Goal: Information Seeking & Learning: Learn about a topic

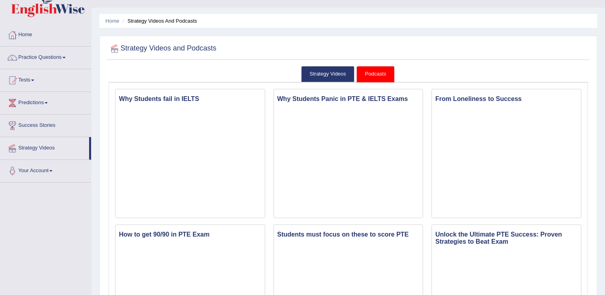
scroll to position [18, 0]
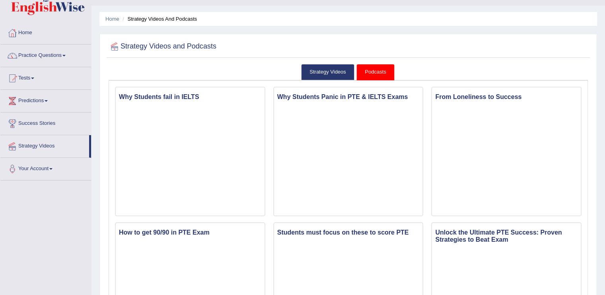
click at [372, 70] on link "Podcasts" at bounding box center [376, 72] width 38 height 16
click at [334, 72] on link "Strategy Videos" at bounding box center [327, 72] width 53 height 16
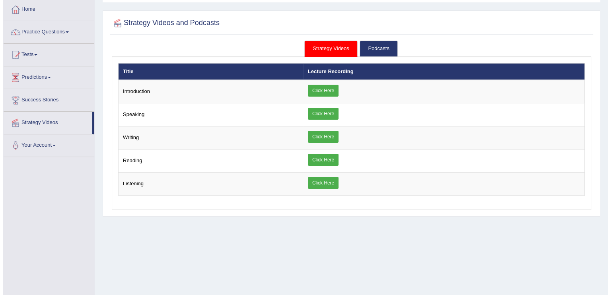
scroll to position [54, 0]
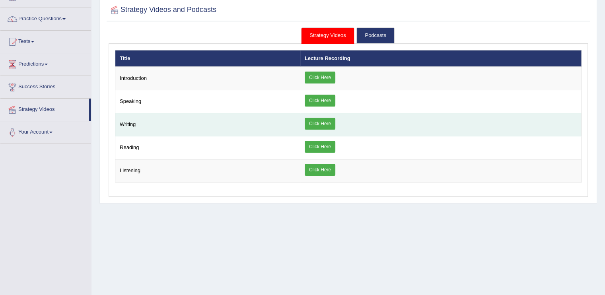
click at [316, 118] on link "Click Here" at bounding box center [320, 124] width 31 height 12
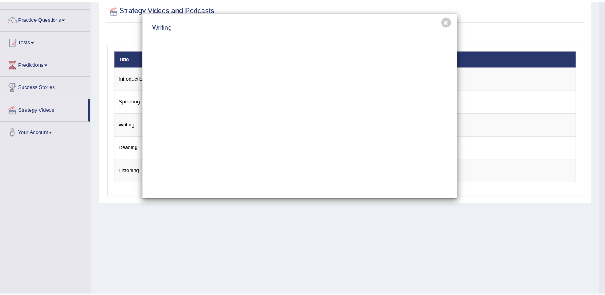
scroll to position [0, 0]
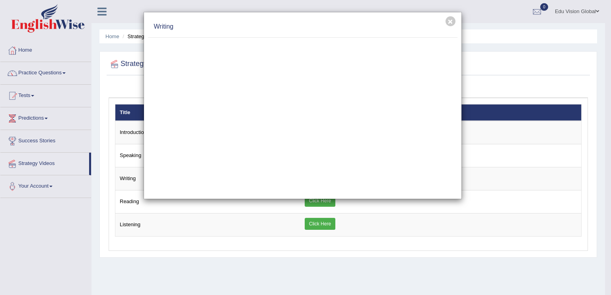
click at [490, 139] on div "× Writing" at bounding box center [305, 147] width 611 height 295
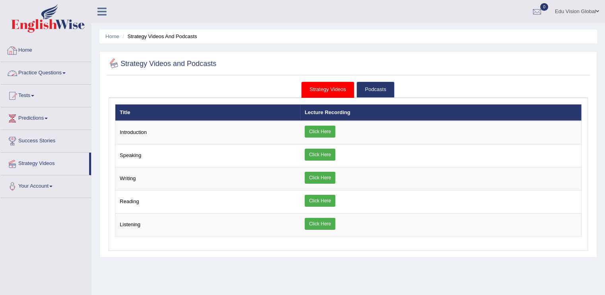
click at [23, 57] on link "Home" at bounding box center [45, 49] width 91 height 20
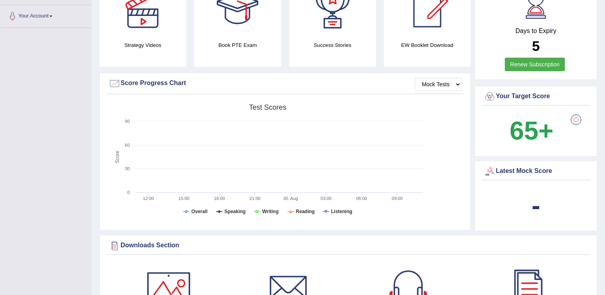
scroll to position [172, 0]
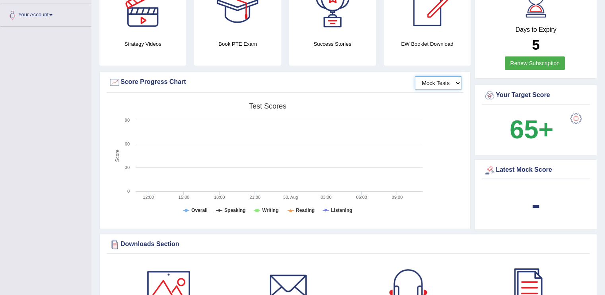
click at [442, 82] on select "Mock Tests" at bounding box center [438, 83] width 47 height 14
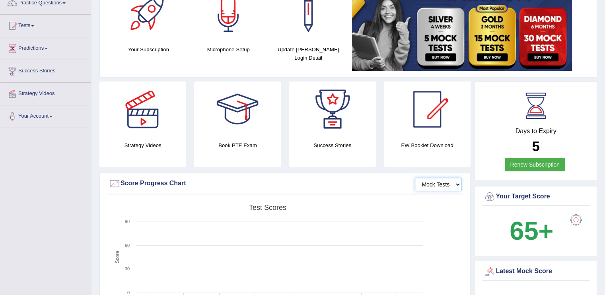
scroll to position [0, 0]
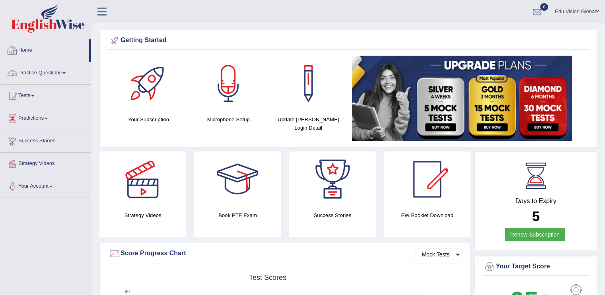
click at [41, 72] on link "Practice Questions" at bounding box center [45, 72] width 91 height 20
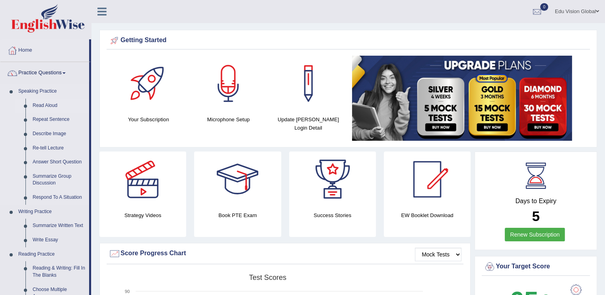
click at [43, 107] on link "Read Aloud" at bounding box center [59, 106] width 60 height 14
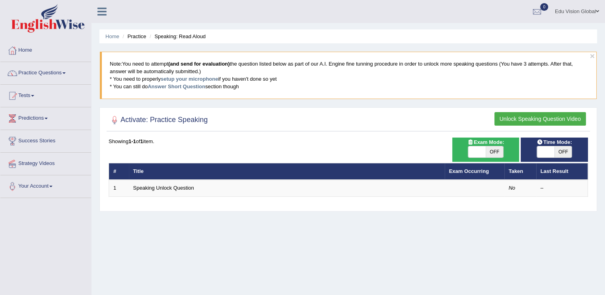
click at [497, 154] on span "OFF" at bounding box center [495, 151] width 18 height 11
checkbox input "true"
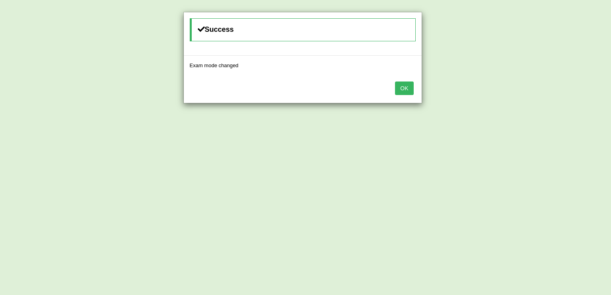
click at [406, 86] on button "OK" at bounding box center [404, 89] width 18 height 14
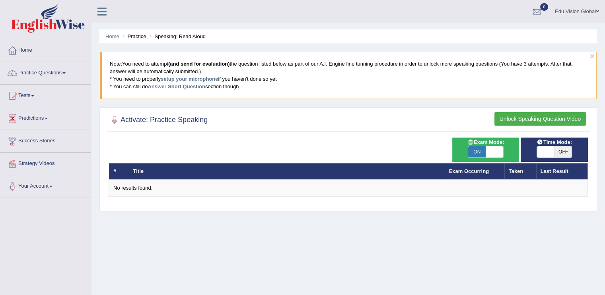
click at [510, 113] on button "Unlock Speaking Question Video" at bounding box center [541, 119] width 92 height 14
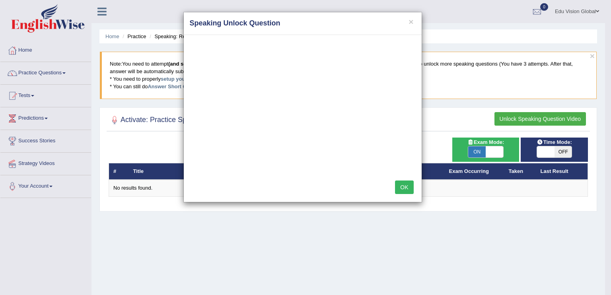
click at [446, 99] on div "× Speaking Unlock Question OK" at bounding box center [305, 147] width 611 height 295
click at [414, 23] on h4 "Speaking Unlock Question" at bounding box center [303, 23] width 226 height 10
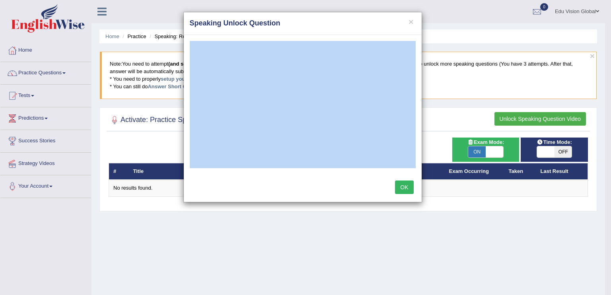
click at [414, 23] on h4 "Speaking Unlock Question" at bounding box center [303, 23] width 226 height 10
click at [413, 23] on button "×" at bounding box center [411, 22] width 5 height 8
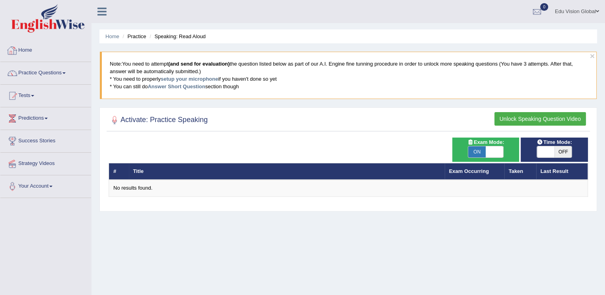
click at [59, 44] on link "Home" at bounding box center [45, 49] width 91 height 20
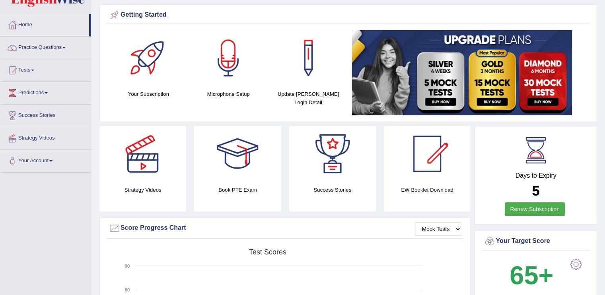
scroll to position [23, 0]
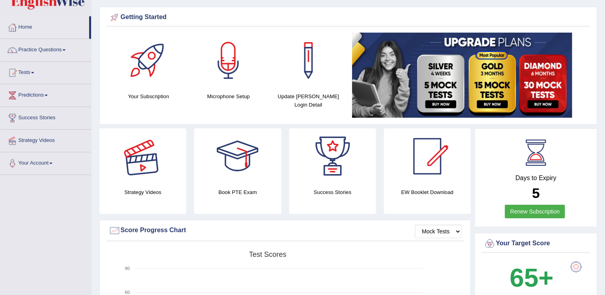
click at [140, 172] on div at bounding box center [143, 157] width 56 height 56
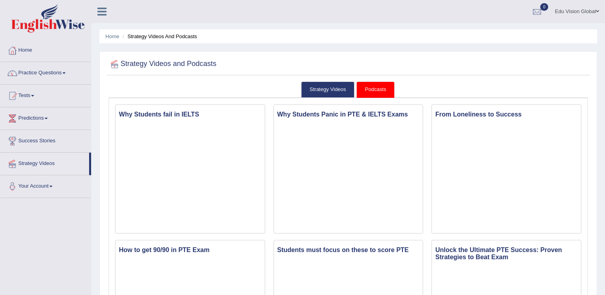
click at [324, 89] on link "Strategy Videos" at bounding box center [327, 90] width 53 height 16
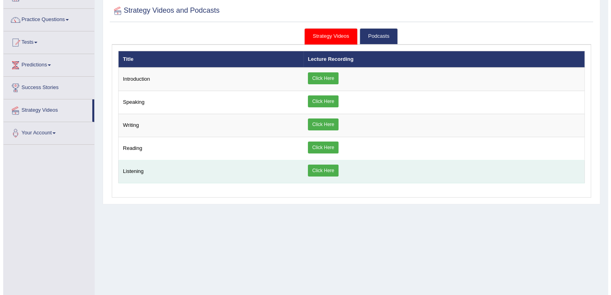
scroll to position [51, 0]
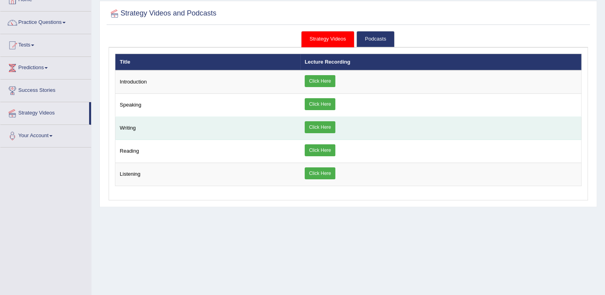
click at [325, 130] on link "Click Here" at bounding box center [320, 127] width 31 height 12
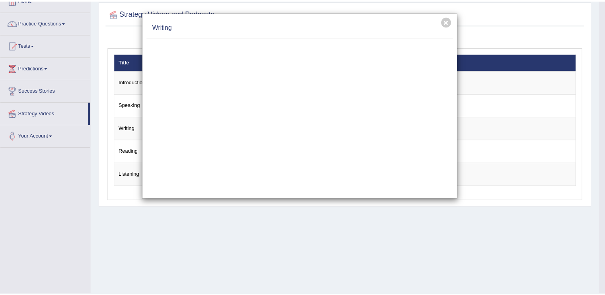
scroll to position [0, 0]
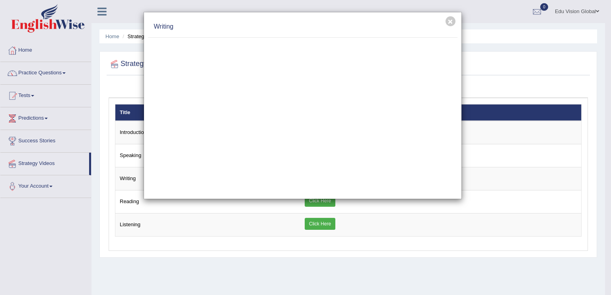
click at [456, 19] on div "Writing" at bounding box center [303, 26] width 310 height 21
click at [453, 19] on button "×" at bounding box center [451, 21] width 10 height 10
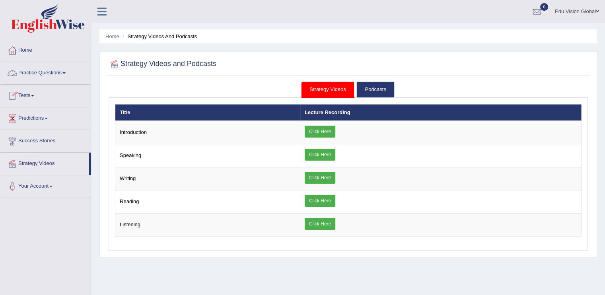
click at [65, 74] on link "Practice Questions" at bounding box center [45, 72] width 91 height 20
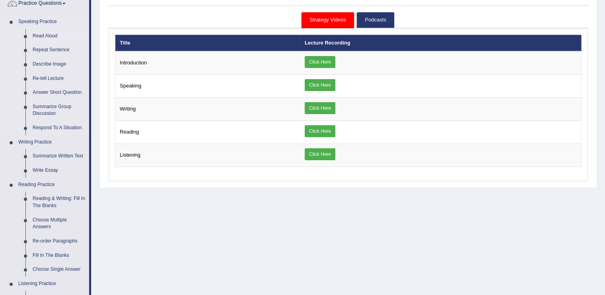
scroll to position [76, 0]
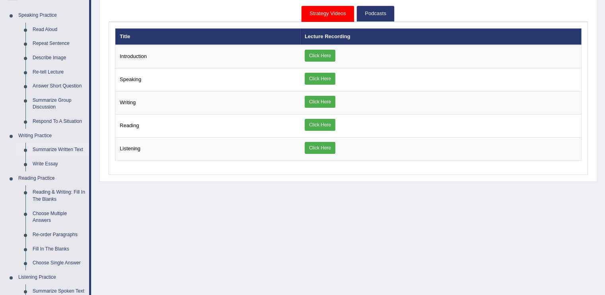
click at [47, 150] on link "Summarize Written Text" at bounding box center [59, 150] width 60 height 14
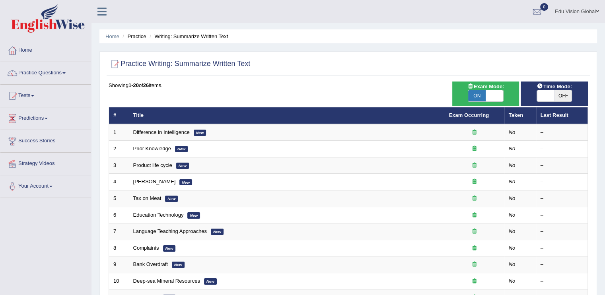
click at [562, 95] on span "OFF" at bounding box center [564, 95] width 18 height 11
checkbox input "true"
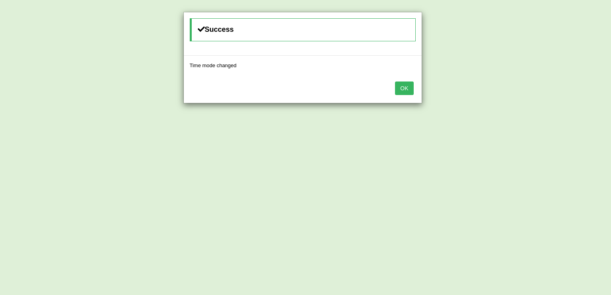
click at [406, 87] on button "OK" at bounding box center [404, 89] width 18 height 14
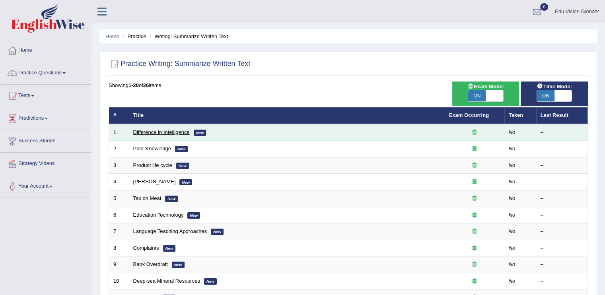
click at [174, 132] on link "Difference in Intelligence" at bounding box center [161, 132] width 57 height 6
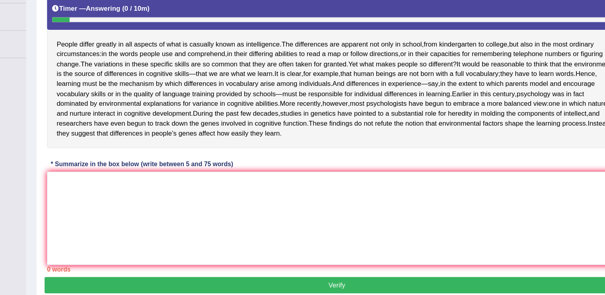
scroll to position [118, 0]
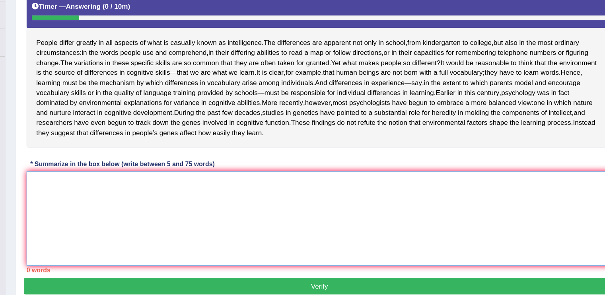
click at [238, 197] on textarea at bounding box center [349, 212] width 480 height 77
type textarea "P"
type textarea "i"
type textarea "t"
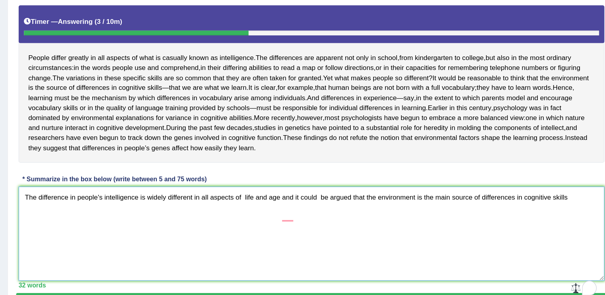
scroll to position [146, 0]
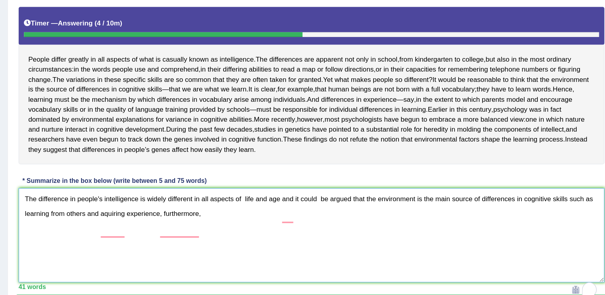
click at [256, 182] on textarea "The difference in people's intelligence is widely different in all aspects of l…" at bounding box center [349, 198] width 480 height 77
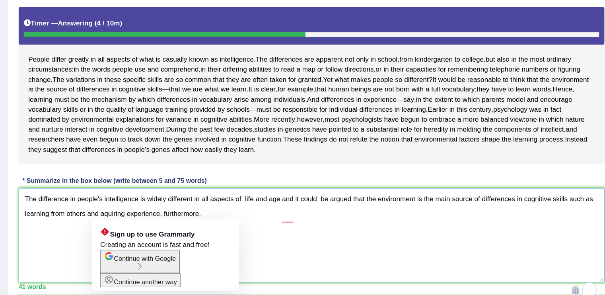
click at [179, 181] on textarea "The difference in people's intelligence is widely different in all aspects of l…" at bounding box center [349, 198] width 480 height 77
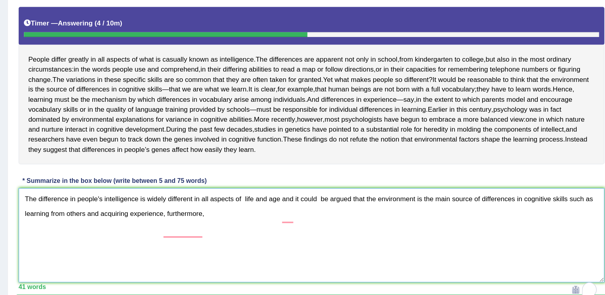
click at [263, 180] on textarea "The difference in people's intelligence is widely different in all aspects of l…" at bounding box center [349, 198] width 480 height 77
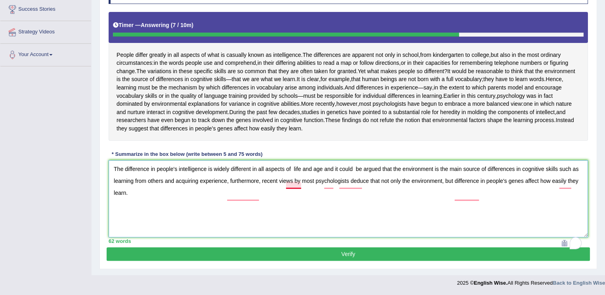
click at [292, 170] on textarea "The difference in people's intelligence is widely different in all aspects of l…" at bounding box center [349, 198] width 480 height 77
click at [318, 172] on textarea "The difference in people's intelligence is widely different in all aspects of l…" at bounding box center [349, 198] width 480 height 77
click at [320, 172] on textarea "The difference in people's intelligence is widely different in all aspects of l…" at bounding box center [349, 198] width 480 height 77
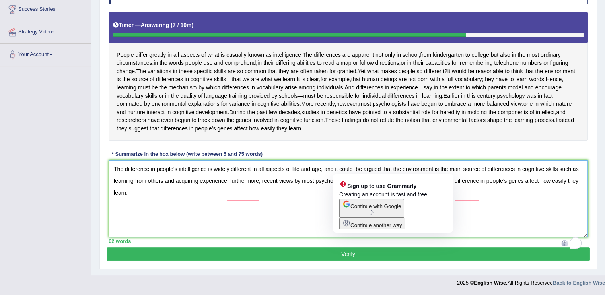
click at [356, 170] on textarea "The difference in people's intelligence is widely different in all aspects of l…" at bounding box center [349, 198] width 480 height 77
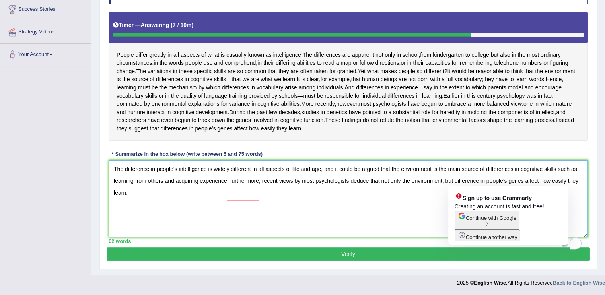
click at [428, 196] on textarea "The difference in people's intelligence is widely different in all aspects of l…" at bounding box center [349, 198] width 480 height 77
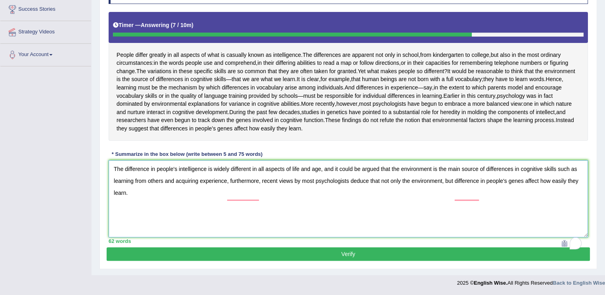
type textarea "The difference in people's intelligence is widely different in all aspects of l…"
click at [388, 253] on button "Verify" at bounding box center [349, 255] width 484 height 14
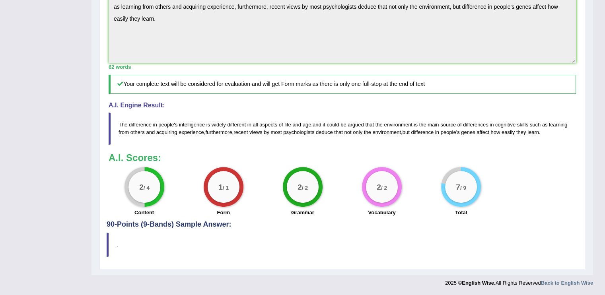
scroll to position [287, 0]
click at [143, 204] on div "2 / 4" at bounding box center [145, 187] width 40 height 40
click at [143, 235] on blockquote "." at bounding box center [343, 245] width 472 height 24
click at [107, 245] on blockquote "." at bounding box center [343, 245] width 472 height 24
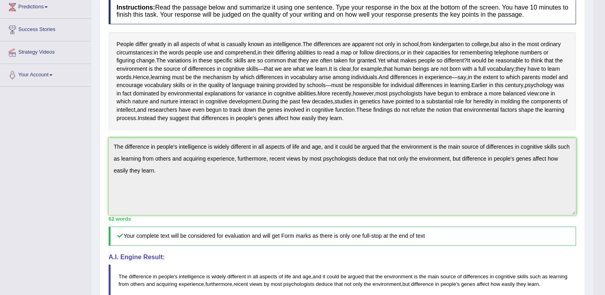
scroll to position [0, 0]
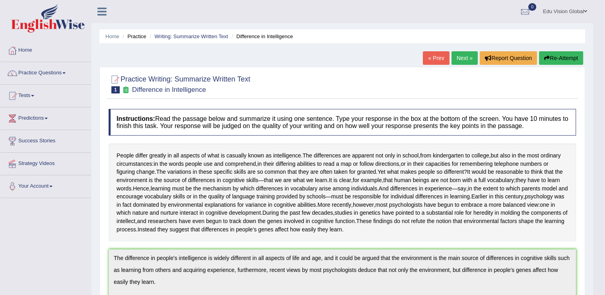
click at [553, 55] on button "Re-Attempt" at bounding box center [561, 58] width 44 height 14
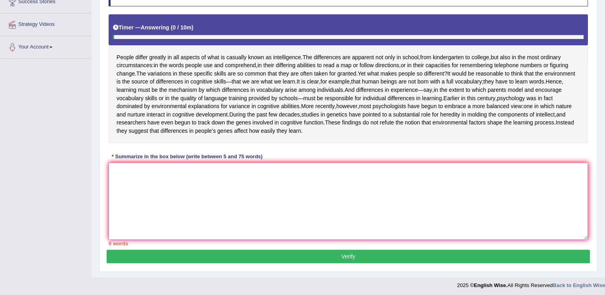
click at [395, 209] on textarea at bounding box center [349, 201] width 480 height 77
paste textarea "The passage explains that differences in people’s intelligence and learning abi…"
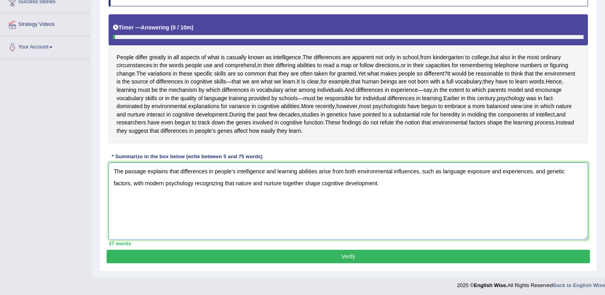
paste textarea "The passage explains that differences in people’s intelligence and learning abi…"
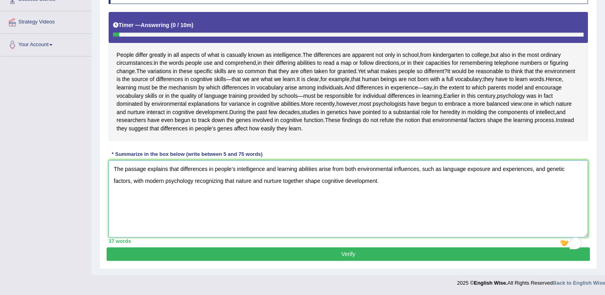
scroll to position [156, 0]
type textarea "The passage explains that differences in people’s intelligence and learning abi…"
click at [381, 254] on button "Verify" at bounding box center [349, 255] width 484 height 14
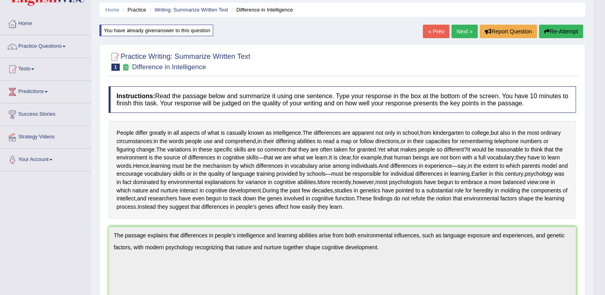
scroll to position [0, 0]
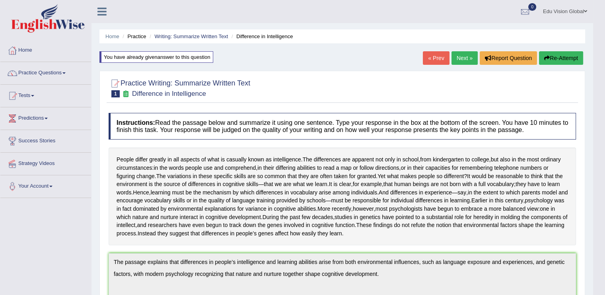
click at [553, 54] on button "Re-Attempt" at bounding box center [561, 58] width 44 height 14
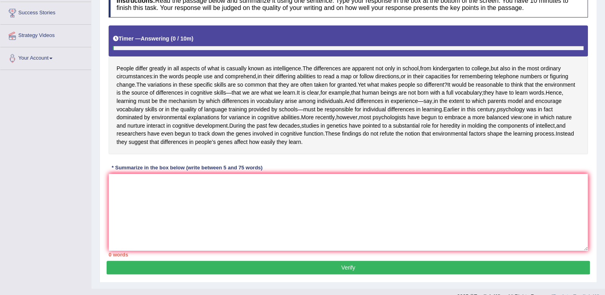
scroll to position [129, 0]
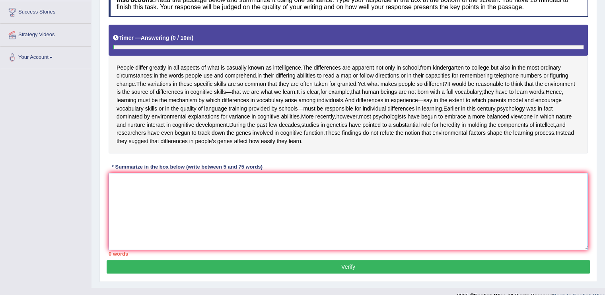
click at [241, 250] on textarea at bounding box center [349, 211] width 480 height 77
drag, startPoint x: 113, startPoint y: 64, endPoint x: 176, endPoint y: 62, distance: 62.9
click at [176, 62] on div "People differ greatly in all aspects of what is casually known as intelligence …" at bounding box center [349, 89] width 480 height 129
drag, startPoint x: 166, startPoint y: 199, endPoint x: 185, endPoint y: 69, distance: 131.1
click at [185, 69] on div "Instructions: Read the passage below and summarize it using one sentence. Type …" at bounding box center [349, 123] width 484 height 274
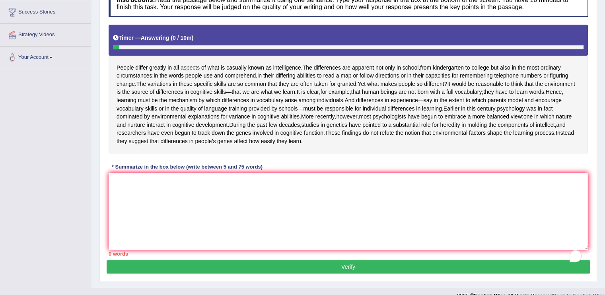
click at [188, 64] on span "aspects" at bounding box center [190, 68] width 19 height 8
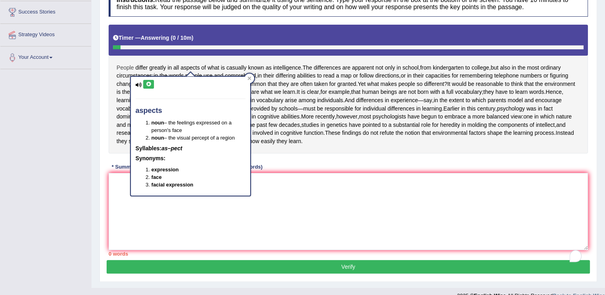
click at [117, 65] on span "People" at bounding box center [126, 68] width 18 height 8
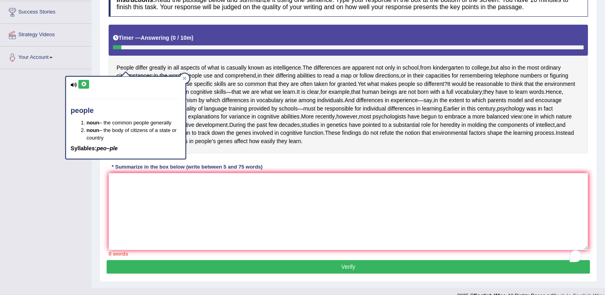
click at [107, 69] on div "Instructions: Read the passage below and summarize it using one sentence. Type …" at bounding box center [349, 123] width 484 height 274
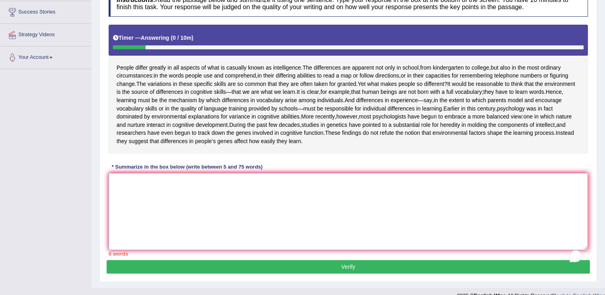
paste textarea "People differ greatly in all aspects of what is casually known as intelligence"
click at [200, 194] on textarea "To enrich screen reader interactions, please activate Accessibility in Grammarl…" at bounding box center [349, 211] width 480 height 77
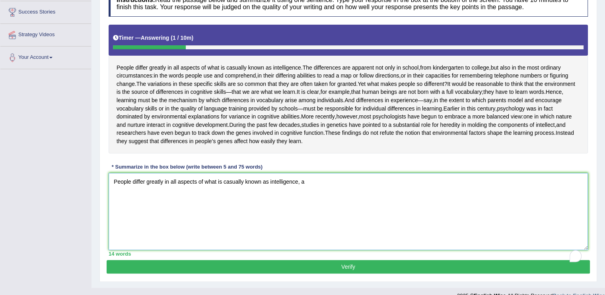
paste textarea "It would be reasonable to think that the environment is the source of differenc…"
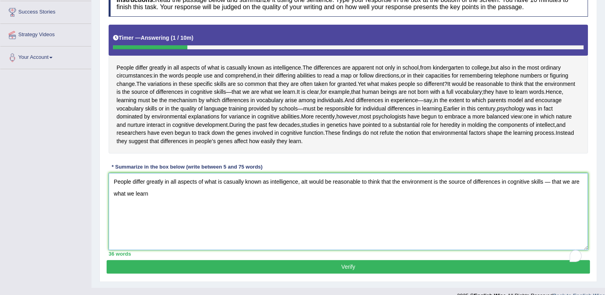
click at [308, 197] on textarea "People differ greatly in all aspects of what is casually known as intelligence,…" at bounding box center [349, 211] width 480 height 77
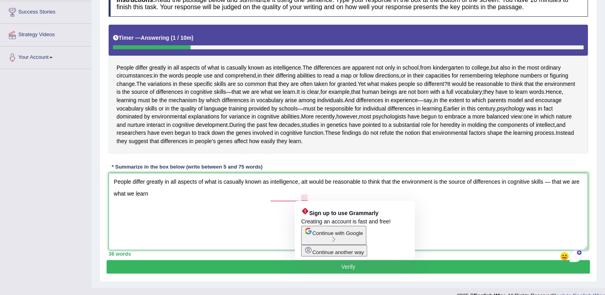
click at [305, 199] on textarea "People differ greatly in all aspects of what is casually known as intelligence,…" at bounding box center [349, 211] width 480 height 77
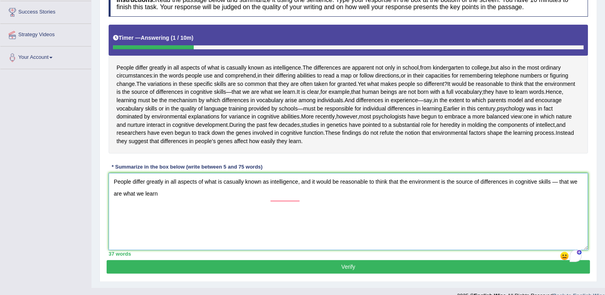
click at [303, 207] on textarea "People differ greatly in all aspects of what is casually known as intelligence,…" at bounding box center [349, 211] width 480 height 77
paste textarea "And differences in experience — say, in the extent to which parents model and e…"
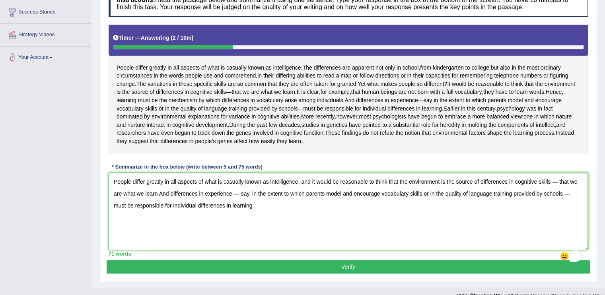
click at [168, 208] on textarea "People differ greatly in all aspects of what is casually known as intelligence,…" at bounding box center [349, 211] width 480 height 77
drag, startPoint x: 232, startPoint y: 209, endPoint x: 575, endPoint y: 209, distance: 342.7
click at [575, 209] on textarea "People differ greatly in all aspects of what is casually known as intelligence,…" at bounding box center [349, 211] width 480 height 77
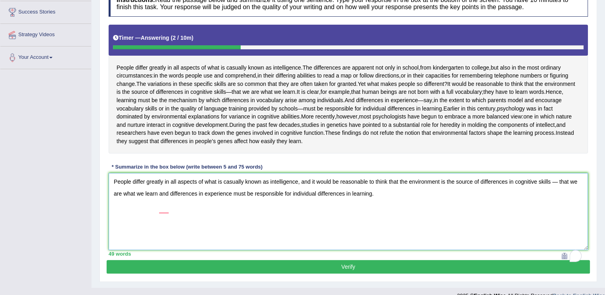
click at [445, 208] on textarea "People differ greatly in all aspects of what is casually known as intelligence,…" at bounding box center [349, 211] width 480 height 77
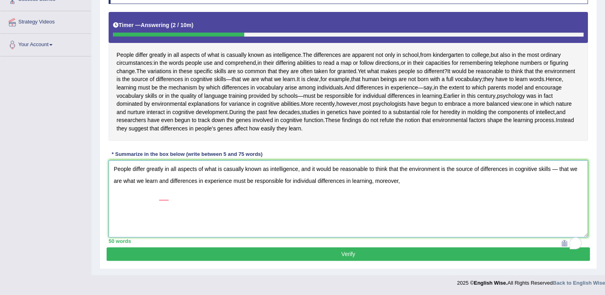
scroll to position [156, 0]
paste textarea "More recently, however, most psychologists have begun to embrace a more balance…"
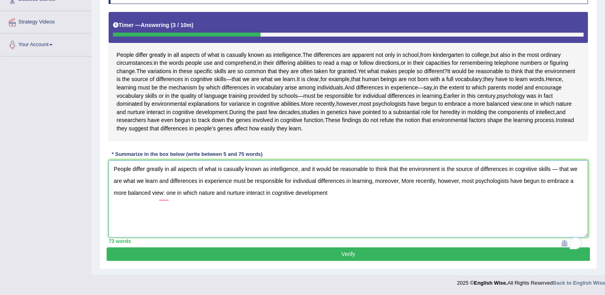
drag, startPoint x: 402, startPoint y: 182, endPoint x: 435, endPoint y: 180, distance: 33.1
click at [435, 180] on textarea "People differ greatly in all aspects of what is casually known as intelligence,…" at bounding box center [349, 198] width 480 height 77
drag, startPoint x: 375, startPoint y: 182, endPoint x: 435, endPoint y: 180, distance: 60.6
click at [435, 180] on textarea "People differ greatly in all aspects of what is casually known as intelligence,…" at bounding box center [349, 198] width 480 height 77
click at [398, 180] on textarea "People differ greatly in all aspects of what is casually known as intelligence,…" at bounding box center [349, 198] width 480 height 77
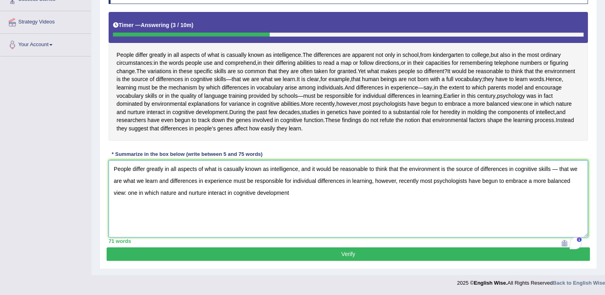
click at [370, 203] on textarea "People differ greatly in all aspects of what is casually known as intelligence,…" at bounding box center [349, 198] width 480 height 77
type textarea "People differ greatly in all aspects of what is casually known as intelligence,…"
click at [363, 250] on button "Verify" at bounding box center [349, 255] width 484 height 14
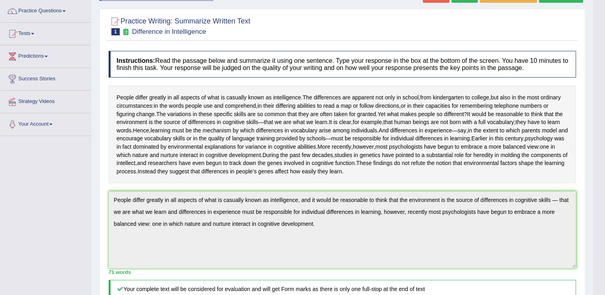
scroll to position [61, 0]
